Goal: Task Accomplishment & Management: Manage account settings

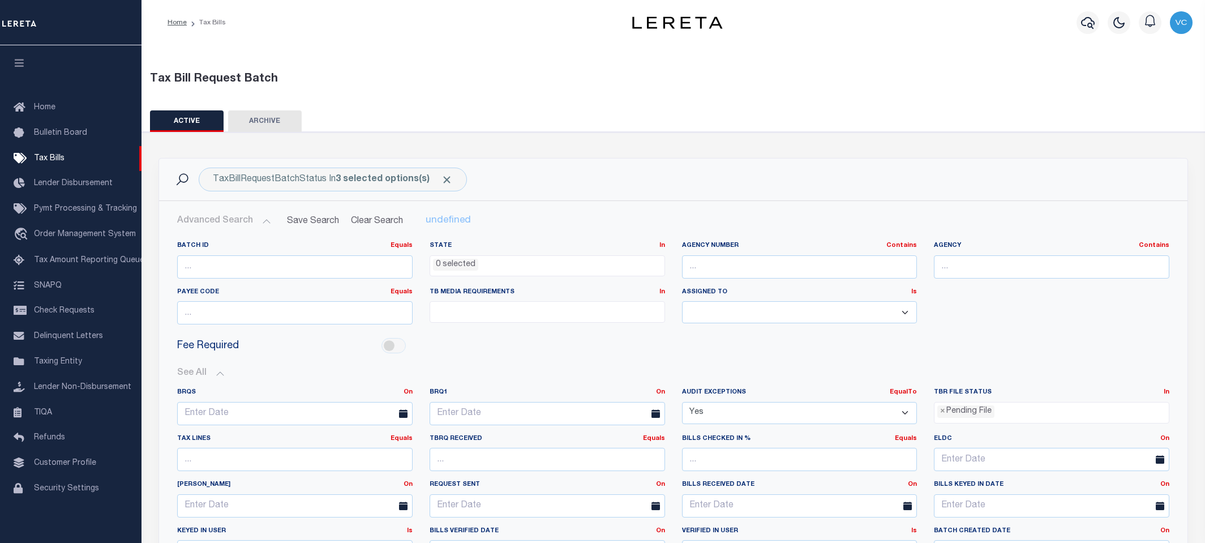
select select
select select "true"
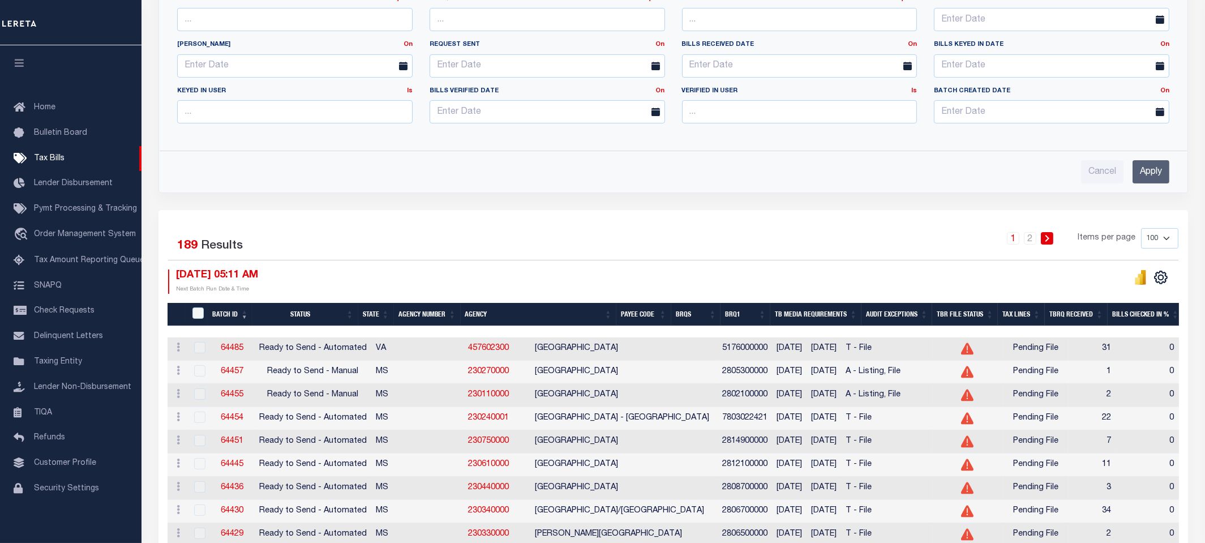
scroll to position [440, 0]
click at [49, 366] on span "Taxing Entity" at bounding box center [58, 362] width 48 height 8
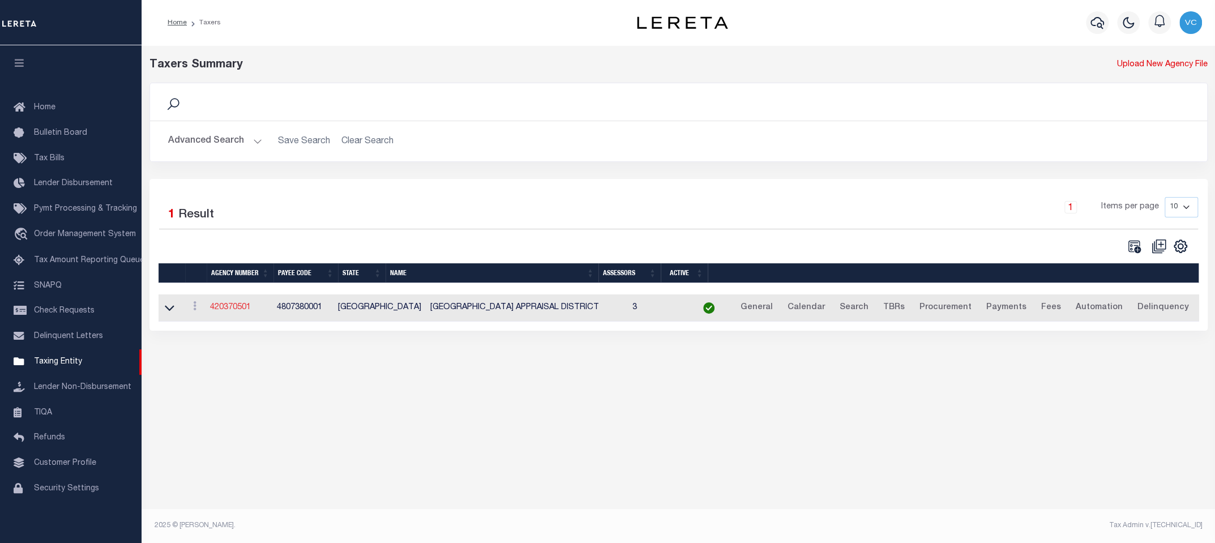
click at [238, 310] on link "420370501" at bounding box center [230, 307] width 41 height 8
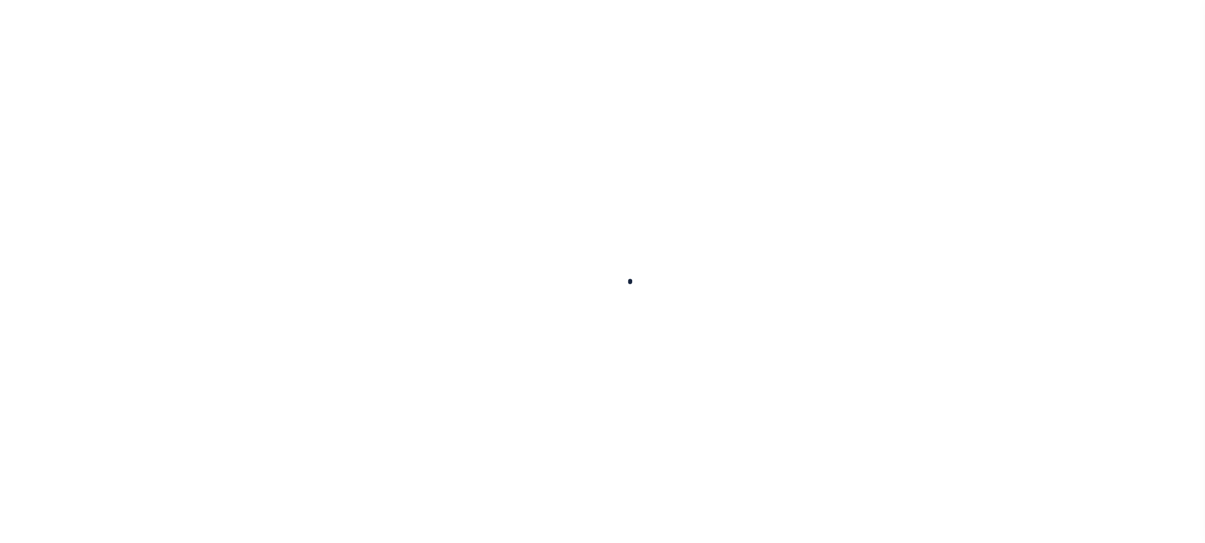
select select
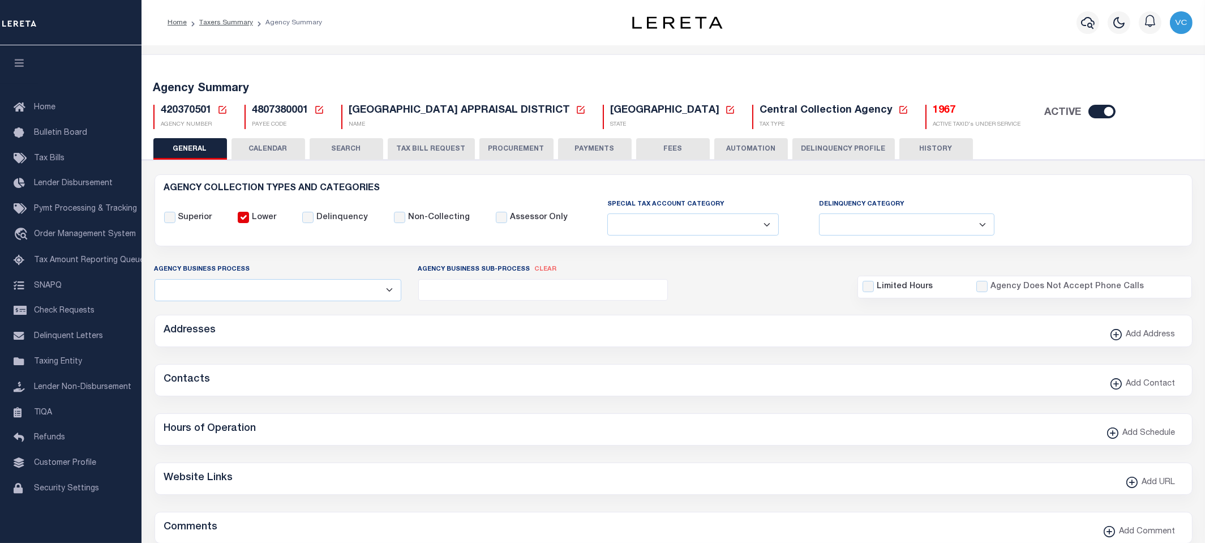
checkbox input "false"
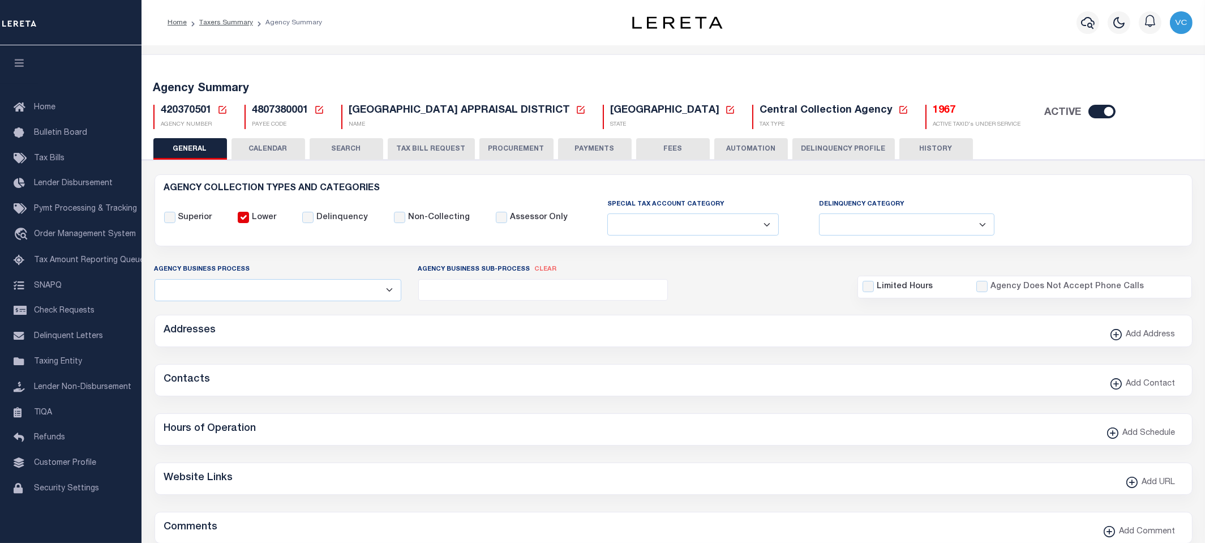
type input "4807380001"
